Goal: Check status: Check status

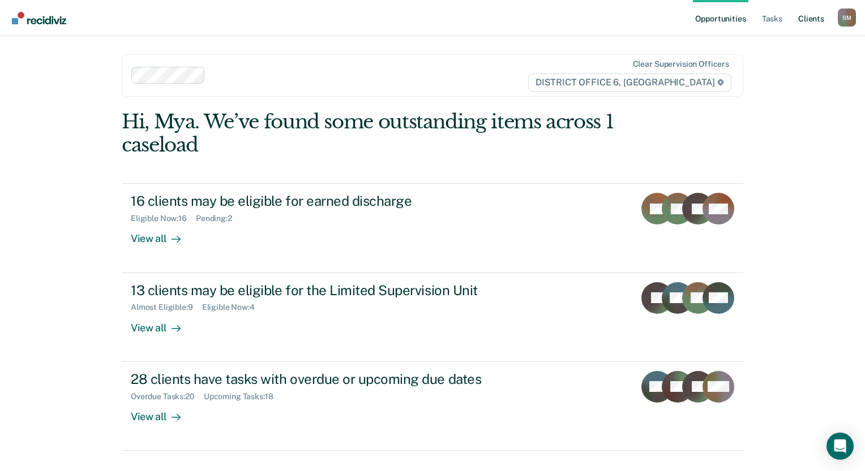
click at [803, 20] on link "Client s" at bounding box center [811, 18] width 31 height 36
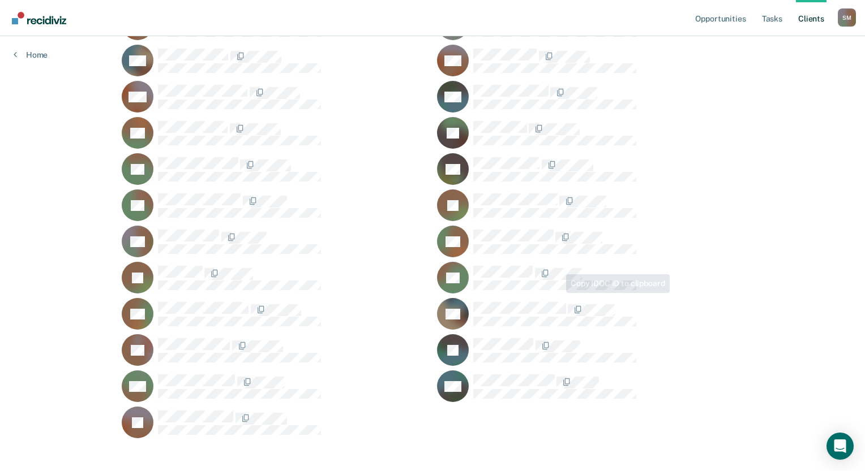
scroll to position [731, 0]
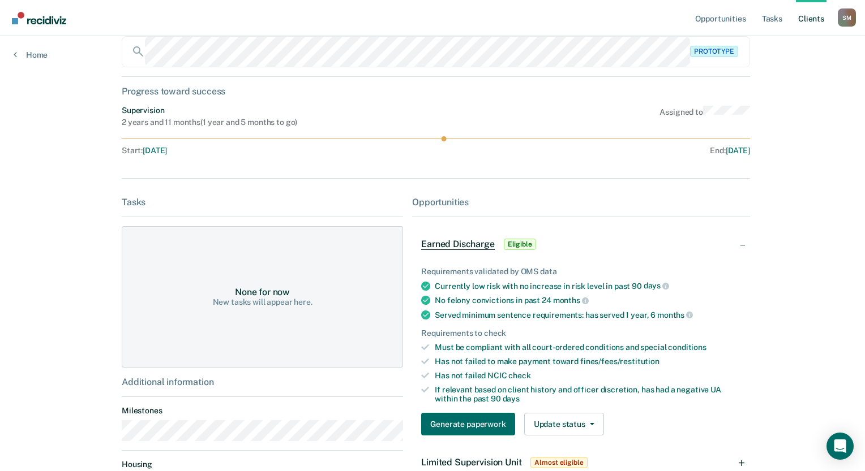
scroll to position [173, 0]
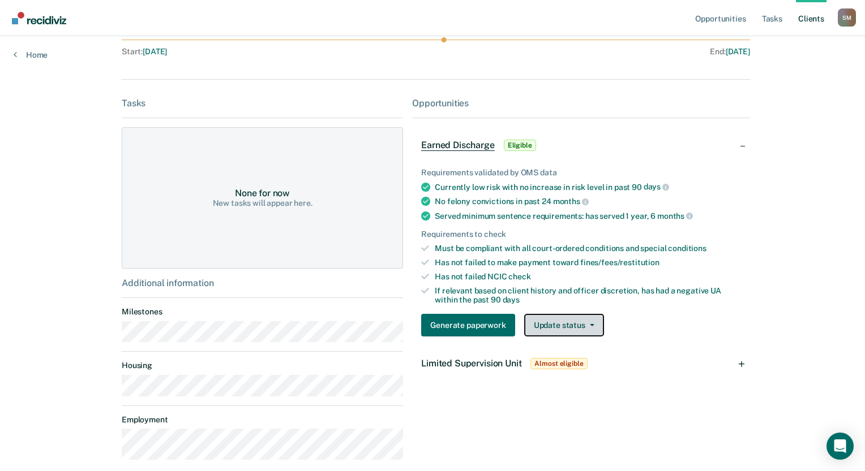
click at [595, 324] on button "Update status" at bounding box center [564, 325] width 80 height 23
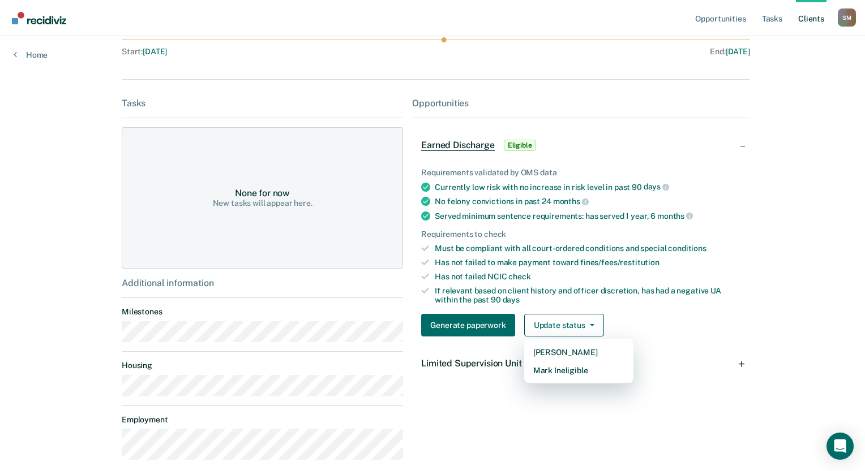
click at [834, 271] on div "Opportunities Tasks Client s [PERSON_NAME] [PERSON_NAME] Profile How it works L…" at bounding box center [432, 177] width 865 height 701
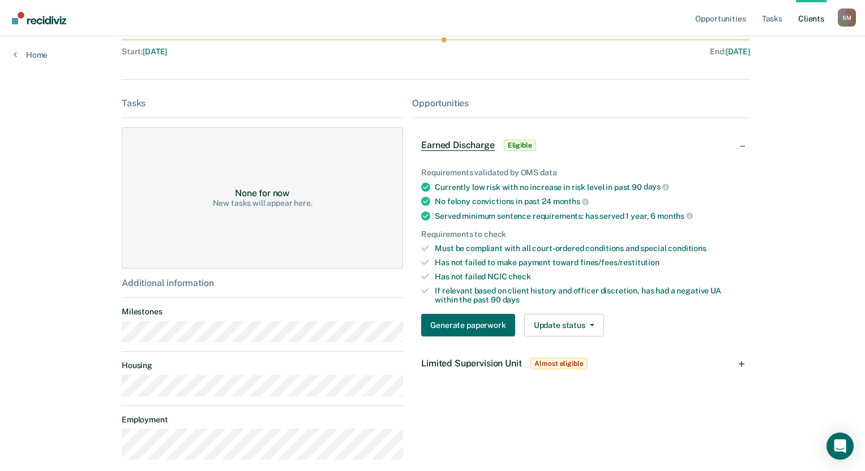
click at [797, 267] on div "Opportunities Tasks Client s [PERSON_NAME] [PERSON_NAME] Profile How it works L…" at bounding box center [432, 177] width 865 height 701
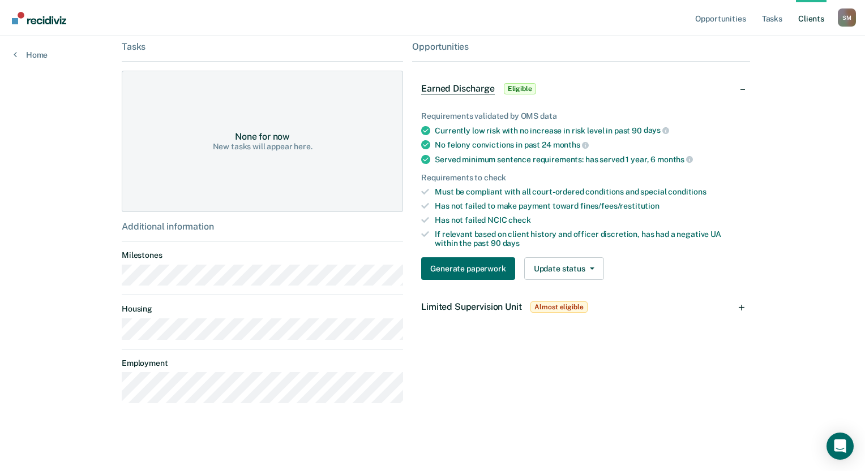
click at [687, 254] on div "Requirements validated by OMS data Currently low risk with no increase in risk …" at bounding box center [581, 191] width 338 height 196
click at [586, 393] on div "Opportunities Earned Discharge Eligible Requirements validated by OMS data Curr…" at bounding box center [581, 226] width 338 height 371
click at [66, 247] on div "Opportunities Tasks Client s [PERSON_NAME] [PERSON_NAME] Profile How it works L…" at bounding box center [432, 121] width 865 height 701
click at [65, 214] on div "Opportunities Tasks Client s [PERSON_NAME] [PERSON_NAME] Profile How it works L…" at bounding box center [432, 121] width 865 height 701
drag, startPoint x: 541, startPoint y: 404, endPoint x: 506, endPoint y: 396, distance: 35.4
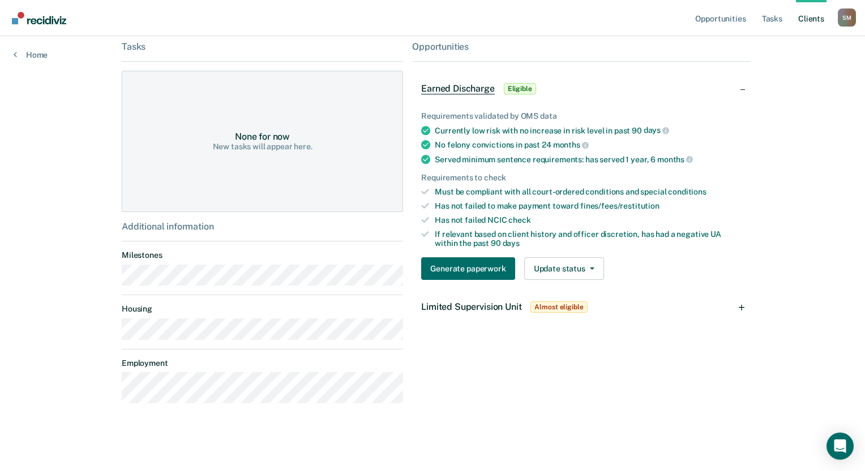
click at [527, 406] on div "Opportunities Earned Discharge Eligible Requirements validated by OMS data Curr…" at bounding box center [581, 226] width 338 height 371
click at [701, 378] on div "Opportunities Earned Discharge Eligible Requirements validated by OMS data Curr…" at bounding box center [581, 226] width 338 height 371
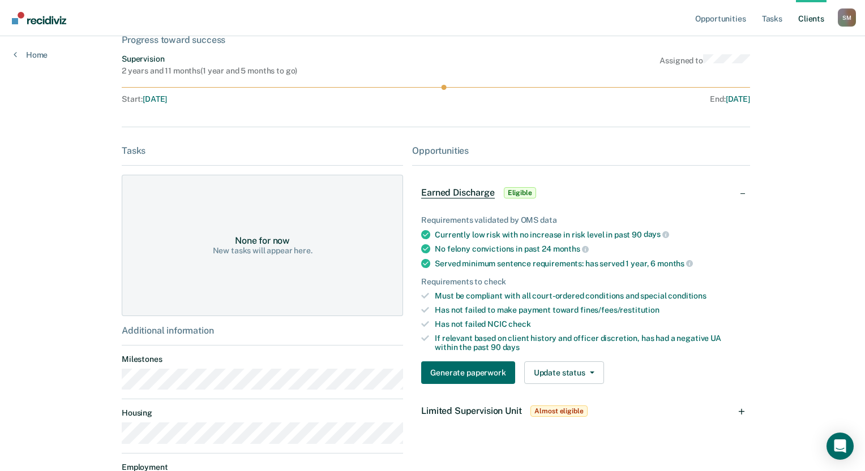
scroll to position [3, 0]
